Goal: Navigation & Orientation: Understand site structure

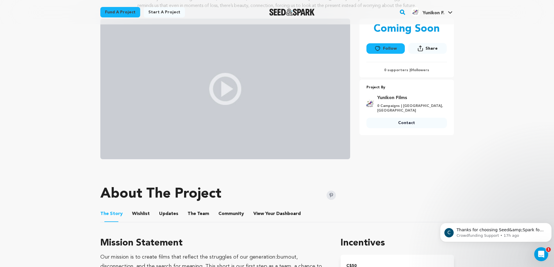
click at [191, 216] on button "The Team" at bounding box center [198, 215] width 14 height 14
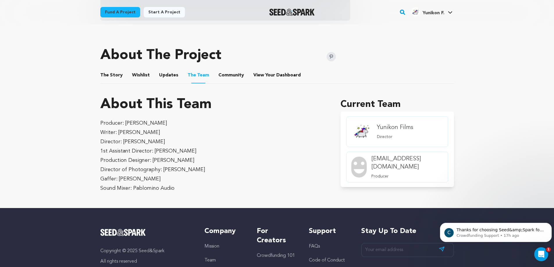
scroll to position [210, 0]
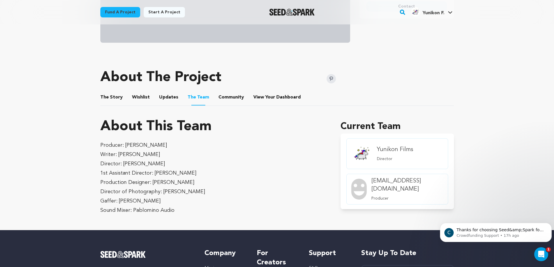
click at [162, 99] on button "Updates" at bounding box center [169, 99] width 14 height 14
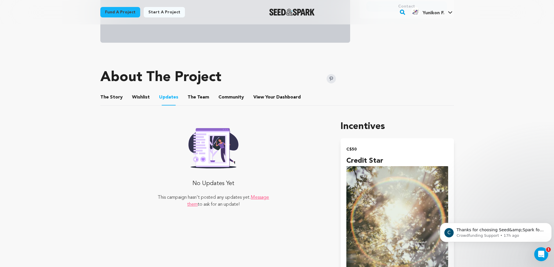
click at [142, 96] on button "Wishlist" at bounding box center [141, 99] width 14 height 14
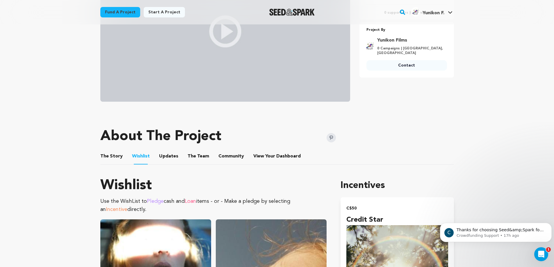
scroll to position [121, 0]
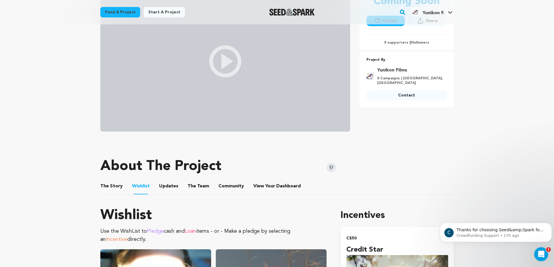
click at [115, 189] on button "The Story" at bounding box center [111, 188] width 14 height 14
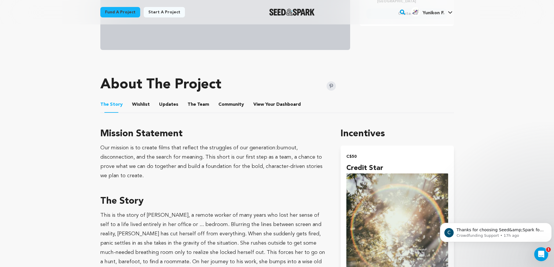
scroll to position [201, 0]
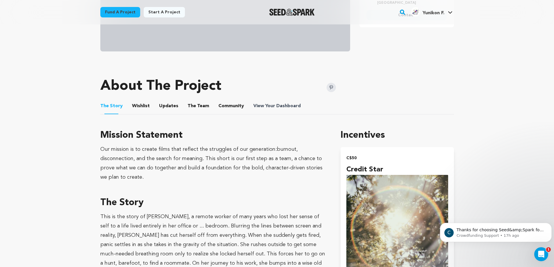
click at [271, 103] on span "View Your Dashboard" at bounding box center [277, 106] width 49 height 7
